Goal: Ask a question

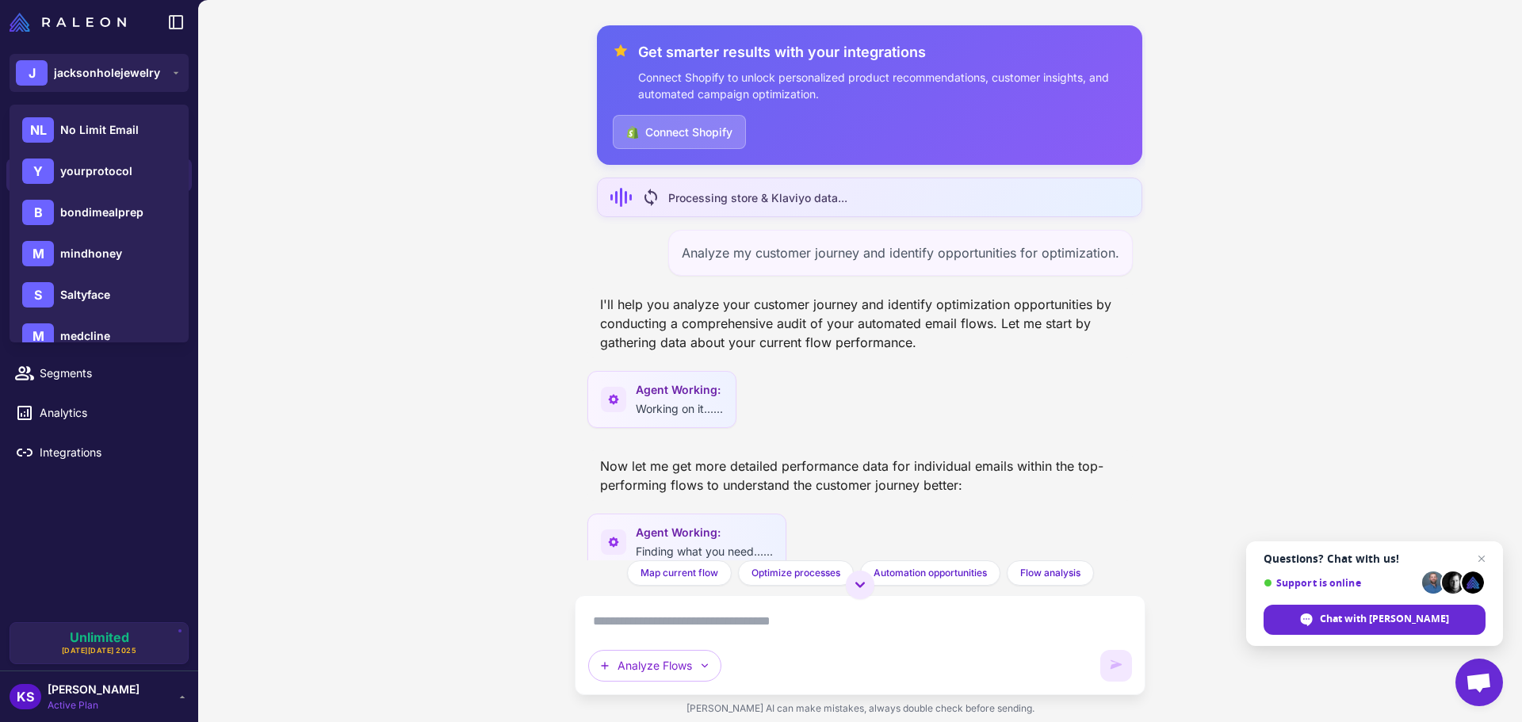
scroll to position [0, 361]
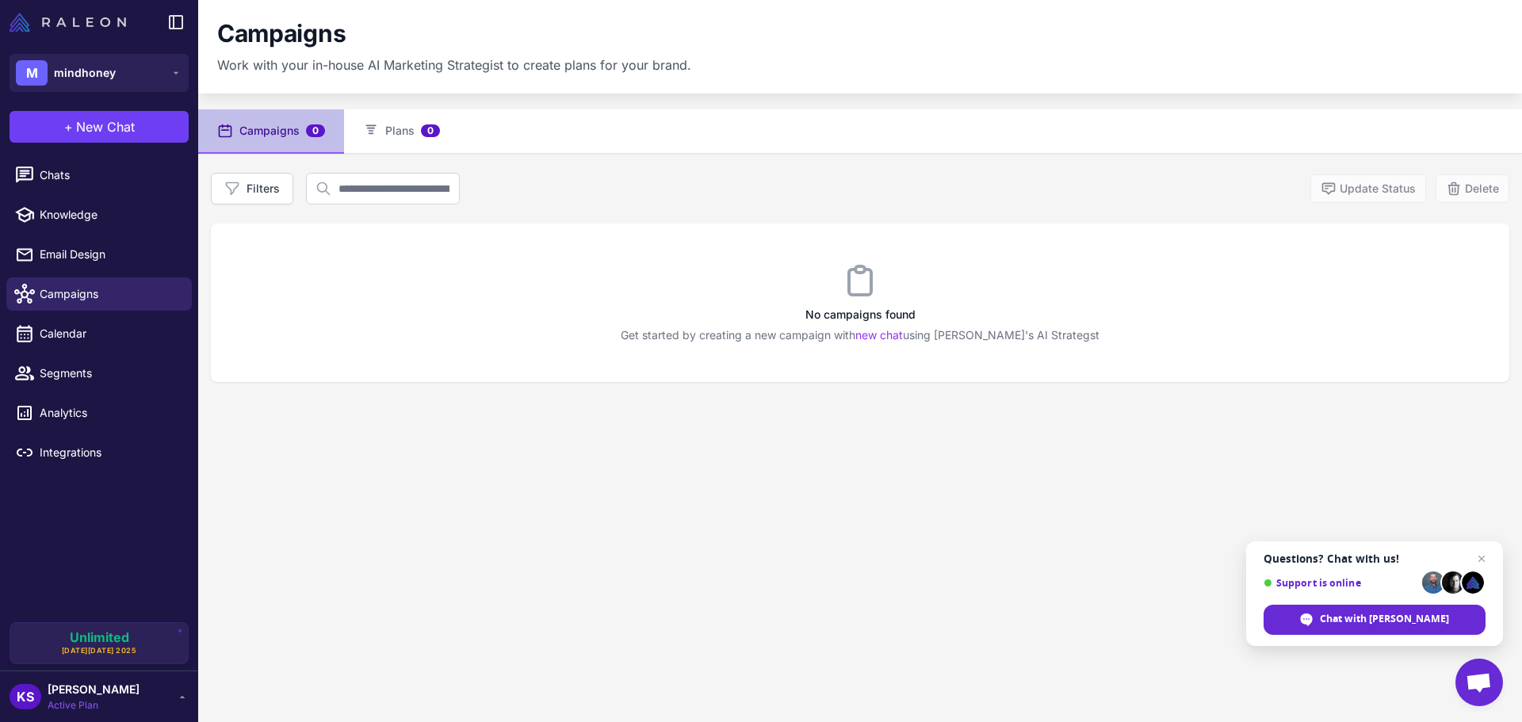
click at [26, 21] on img at bounding box center [68, 22] width 116 height 19
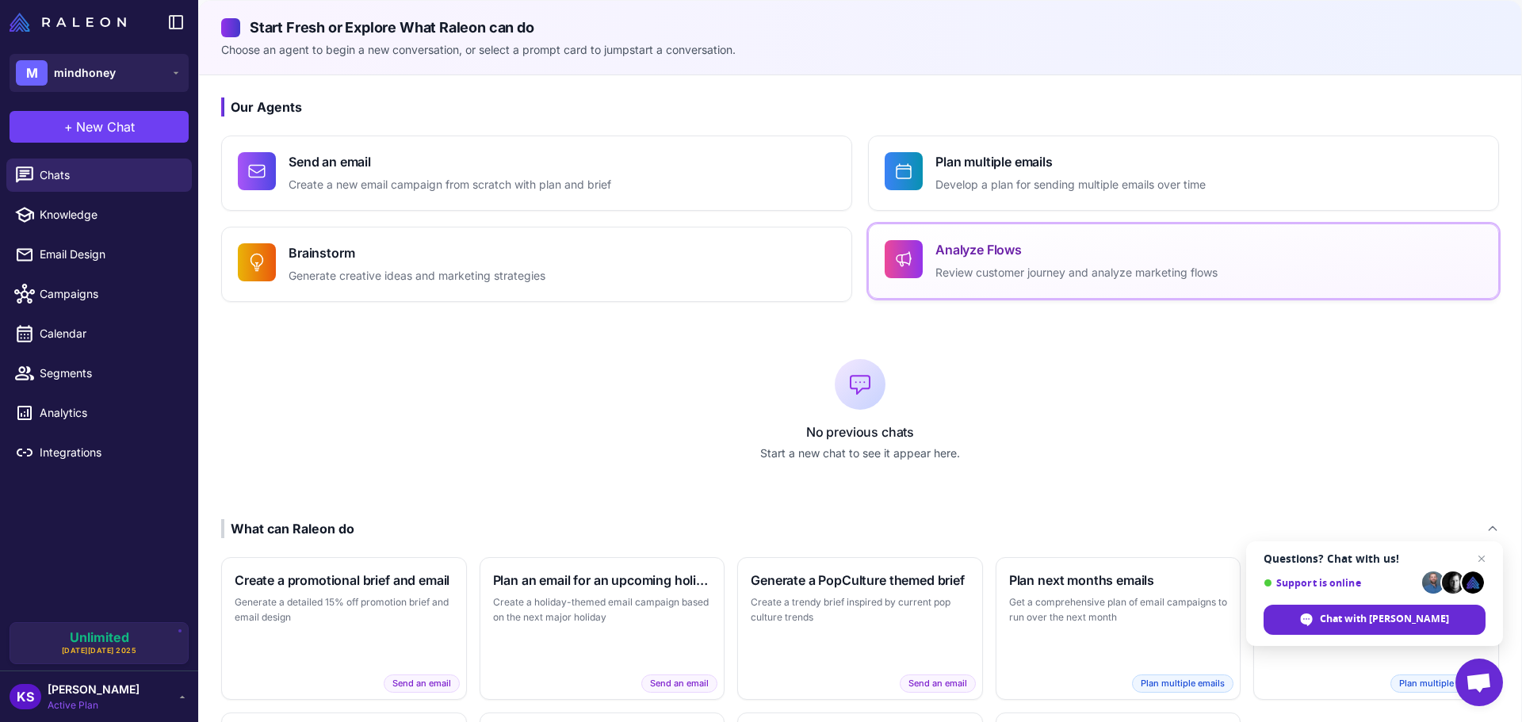
click at [1041, 242] on h4 "Analyze Flows" at bounding box center [1076, 249] width 282 height 19
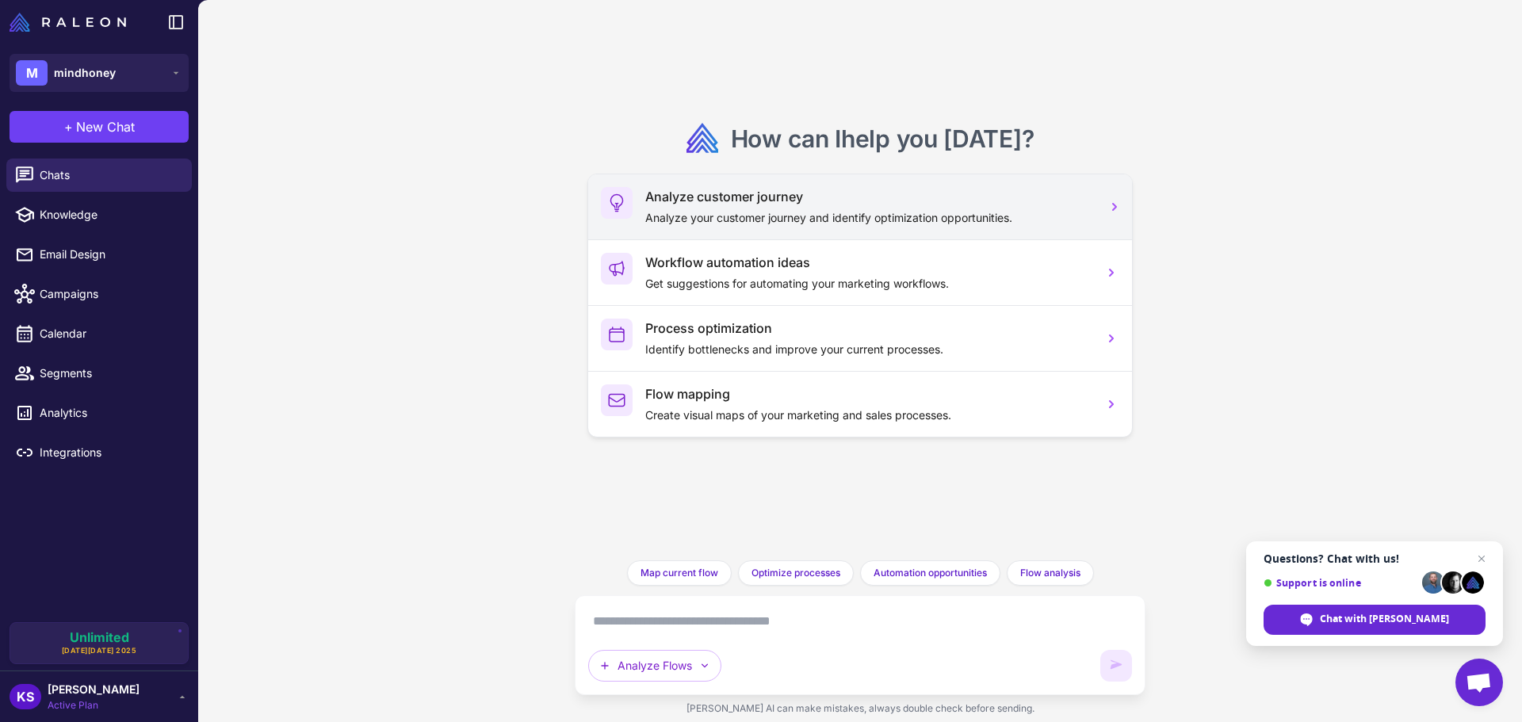
click at [896, 204] on h3 "Analyze customer journey" at bounding box center [867, 196] width 445 height 19
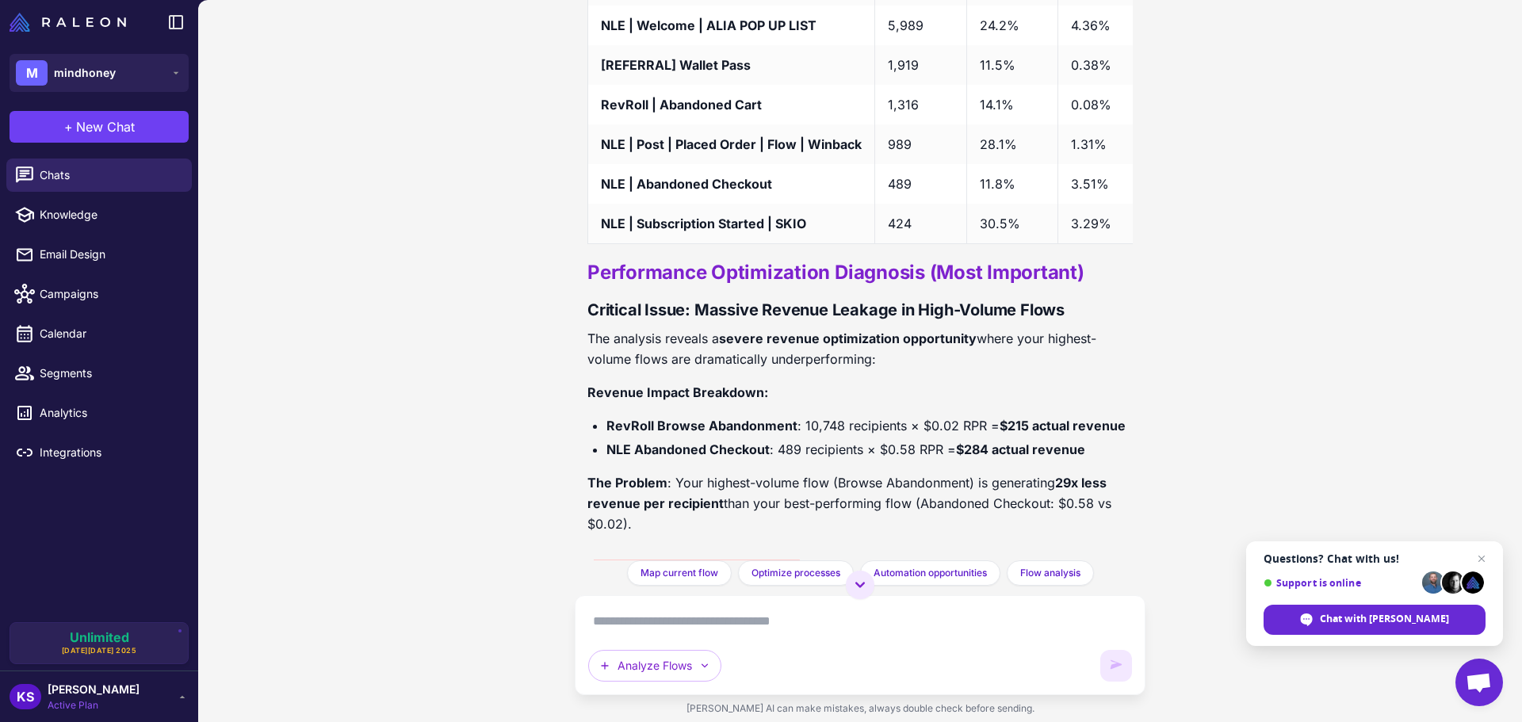
scroll to position [1460, 0]
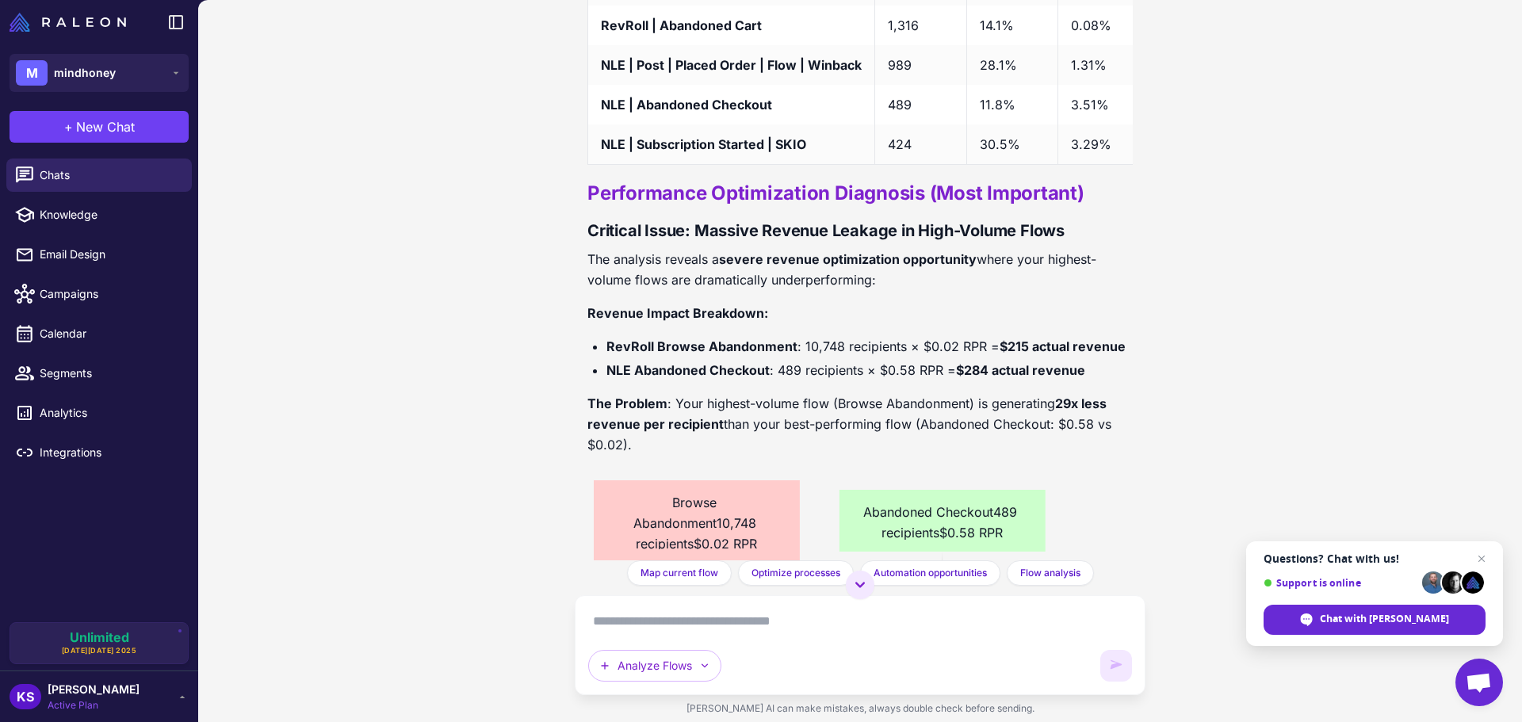
click at [831, 357] on li "RevRoll Browse Abandonment : 10,748 recipients × $0.02 RPR = $215 actual revenue" at bounding box center [869, 346] width 526 height 21
click at [800, 378] on li "NLE Abandoned Checkout : 489 recipients × $0.58 RPR = $284 actual revenue" at bounding box center [869, 370] width 526 height 21
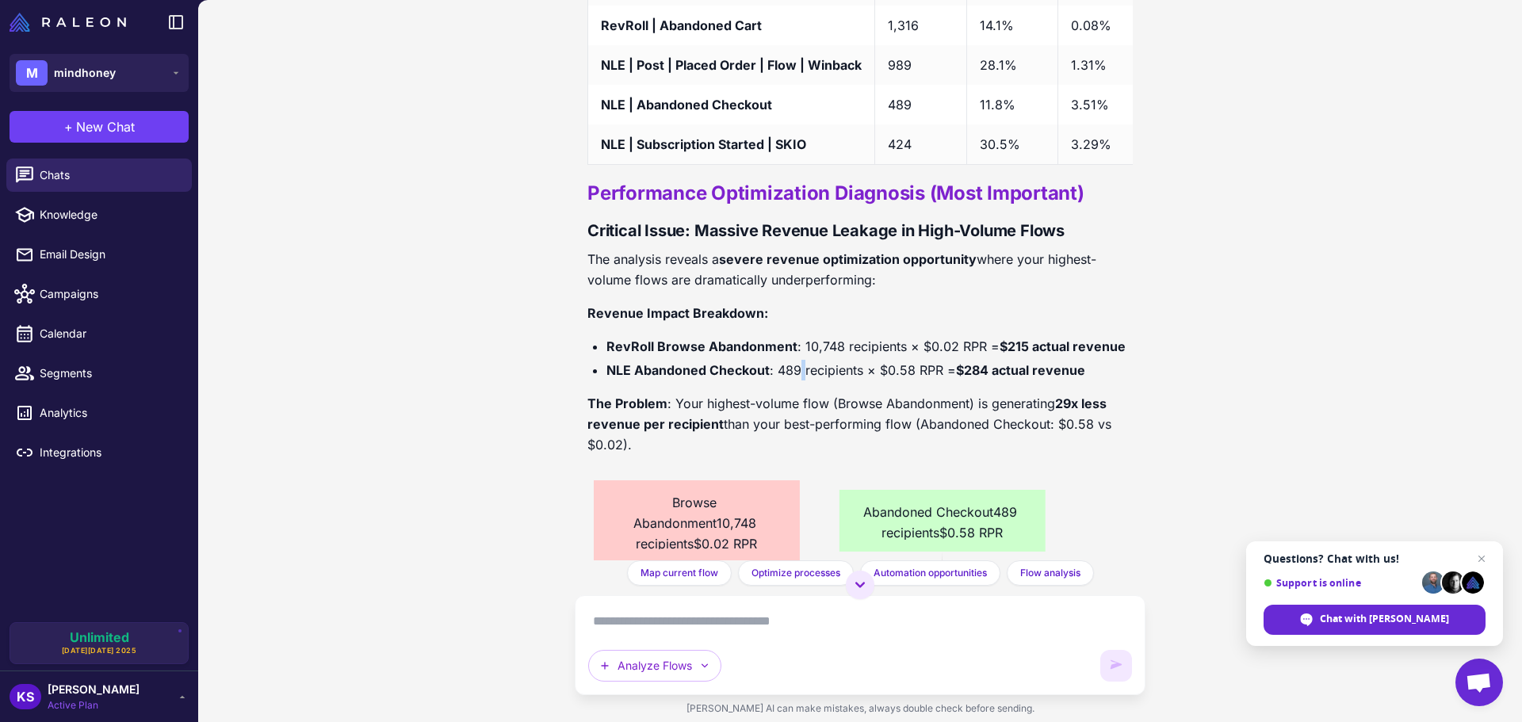
click at [800, 378] on li "NLE Abandoned Checkout : 489 recipients × $0.58 RPR = $284 actual revenue" at bounding box center [869, 370] width 526 height 21
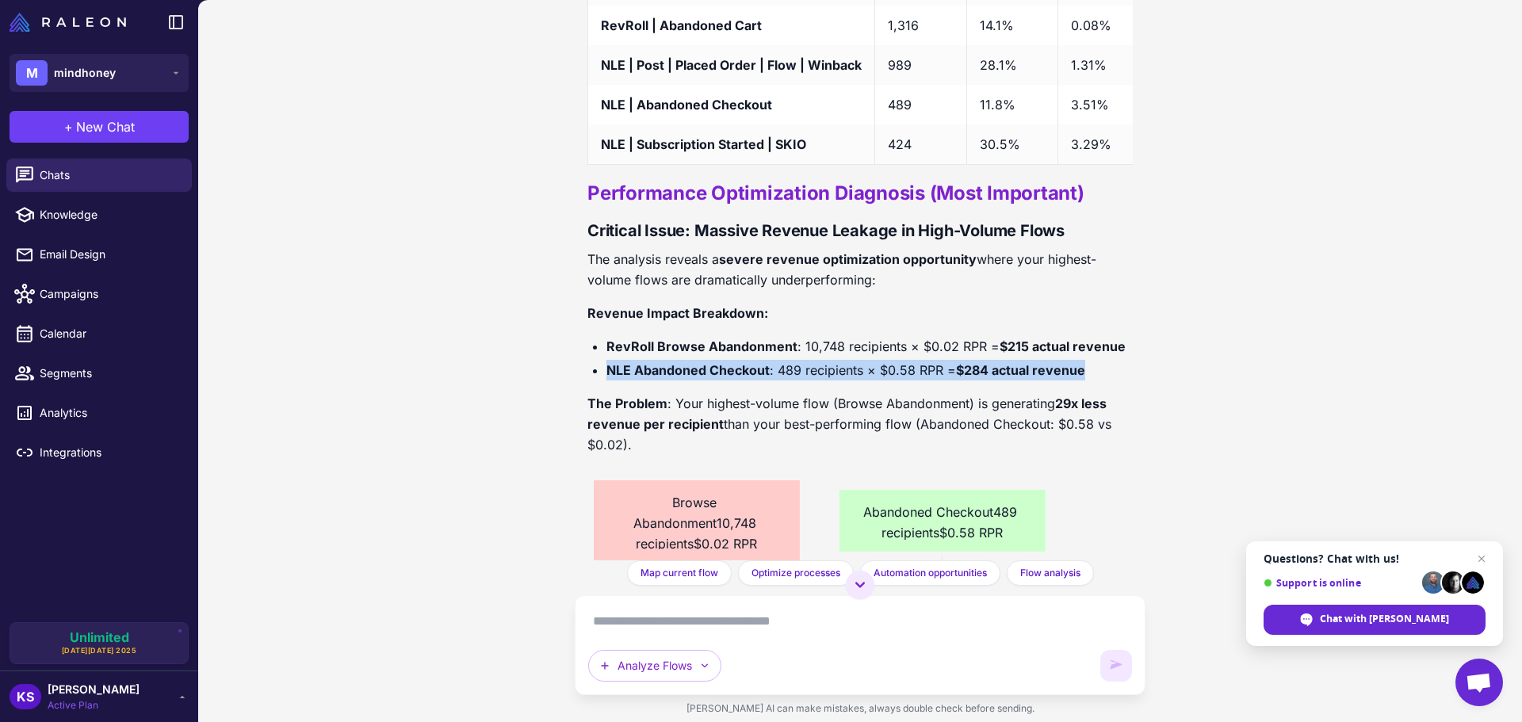
click at [800, 378] on li "NLE Abandoned Checkout : 489 recipients × $0.58 RPR = $284 actual revenue" at bounding box center [869, 370] width 526 height 21
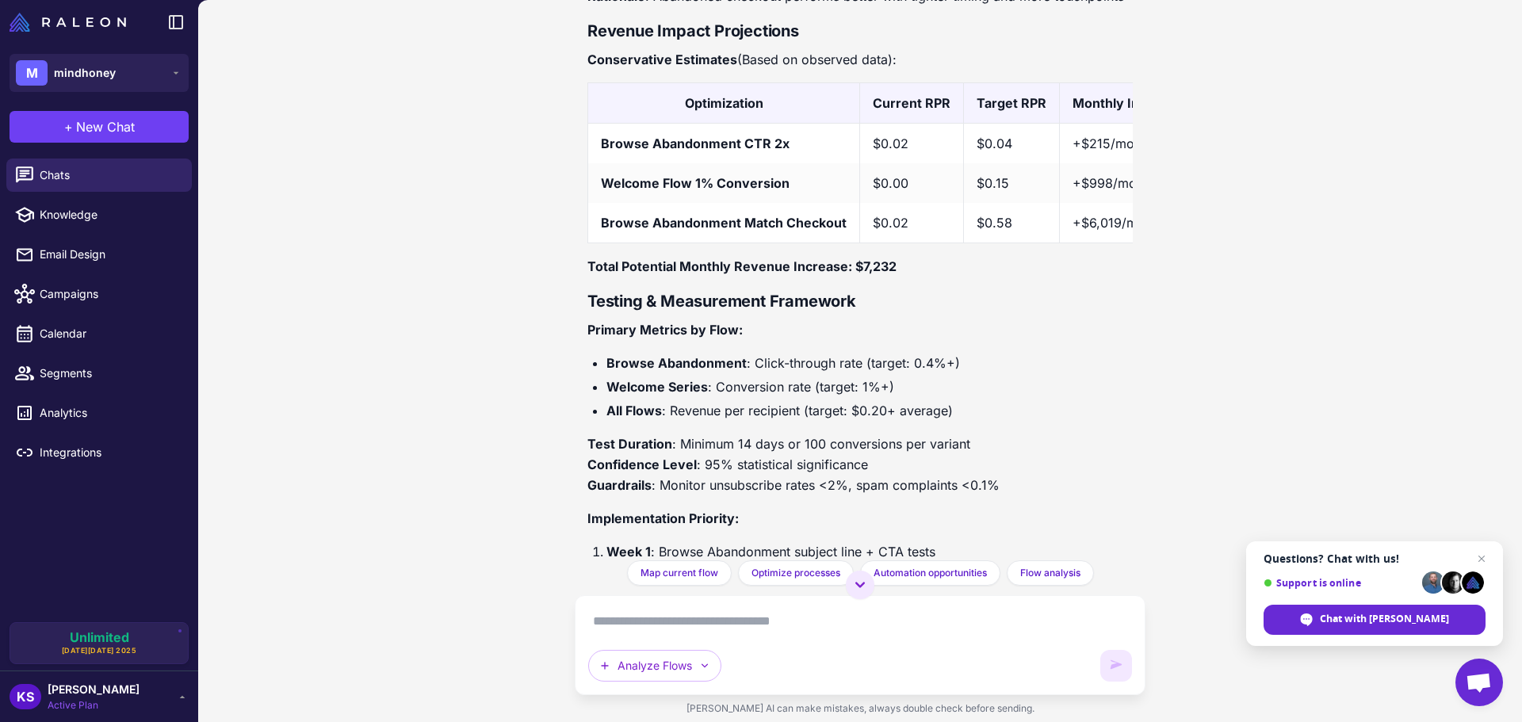
scroll to position [4630, 0]
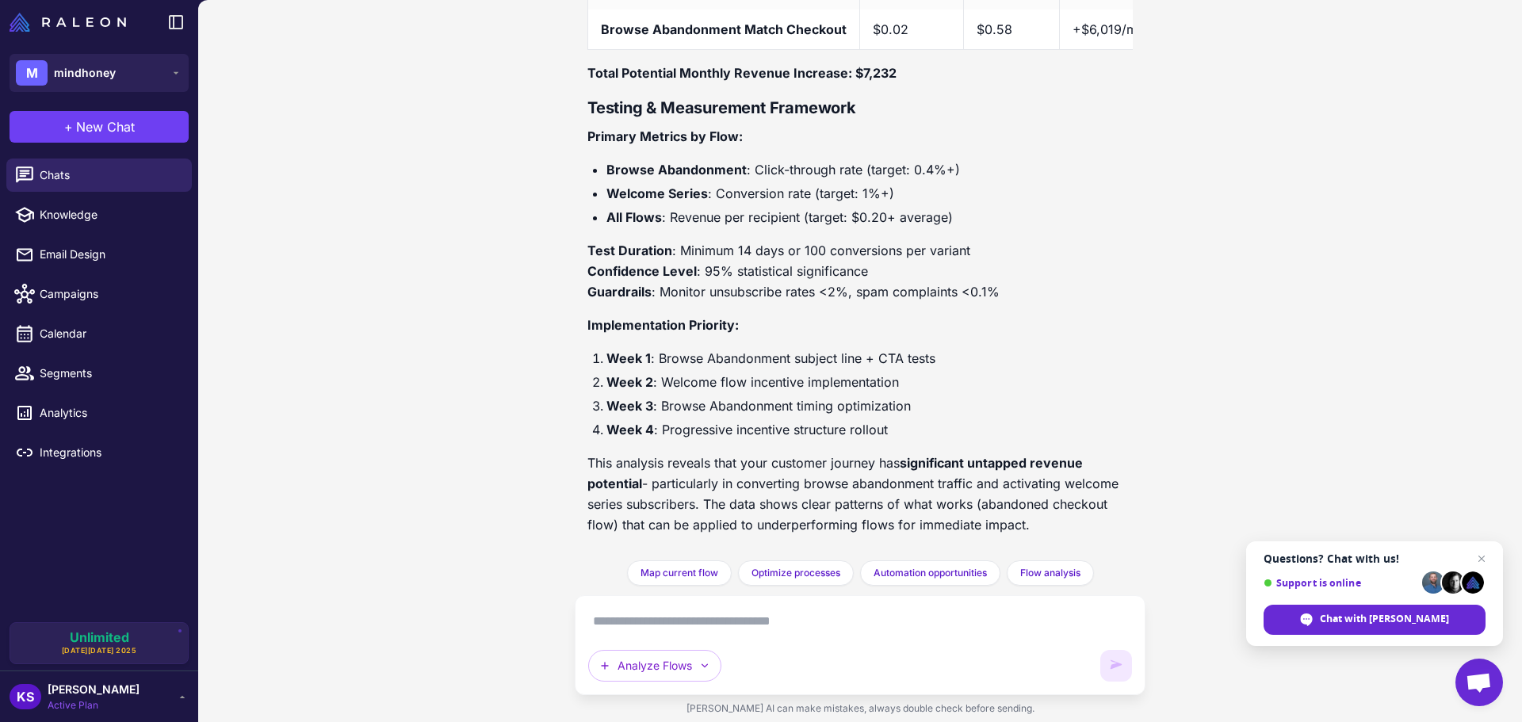
click at [703, 632] on textarea at bounding box center [860, 621] width 544 height 25
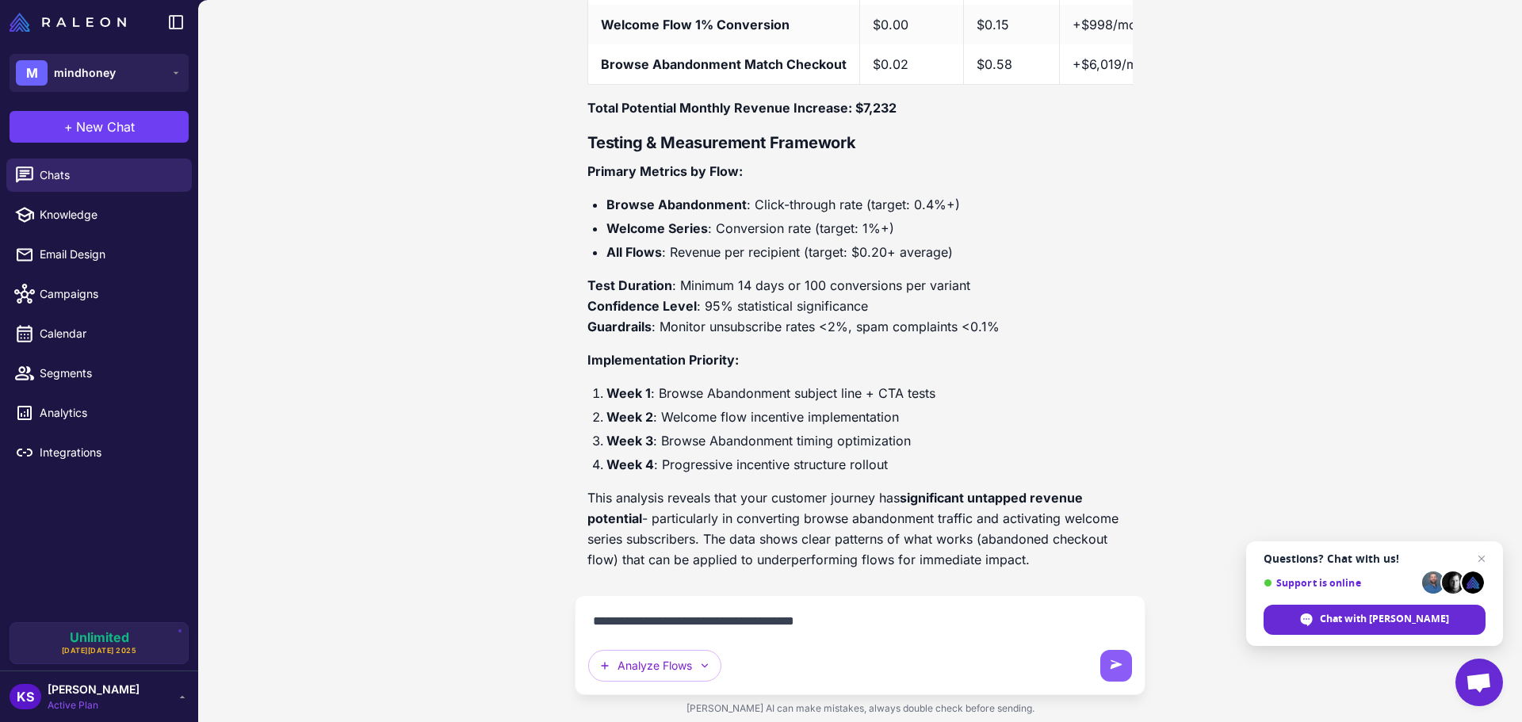
type textarea "**********"
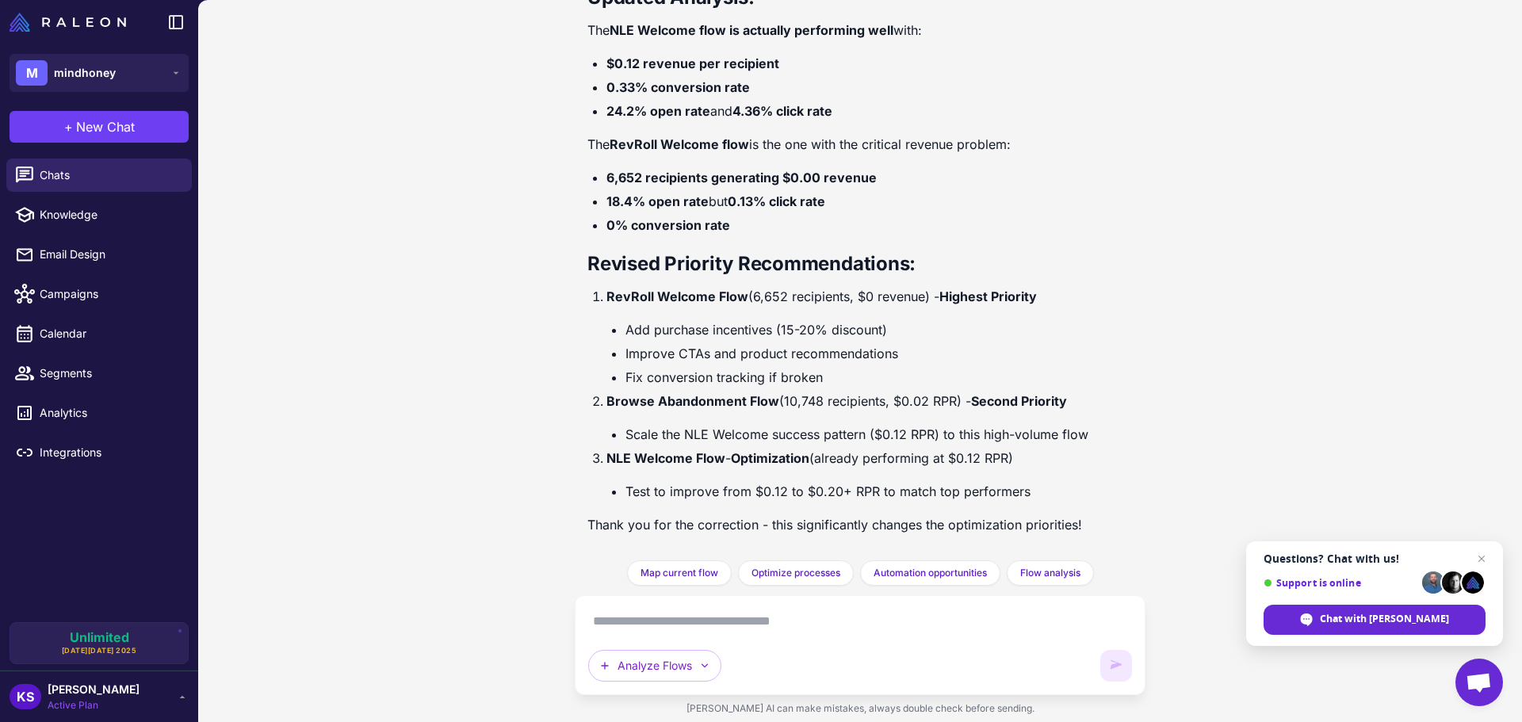
scroll to position [5878, 0]
click at [1478, 559] on span "Close chat" at bounding box center [1482, 559] width 20 height 20
